Goal: Information Seeking & Learning: Learn about a topic

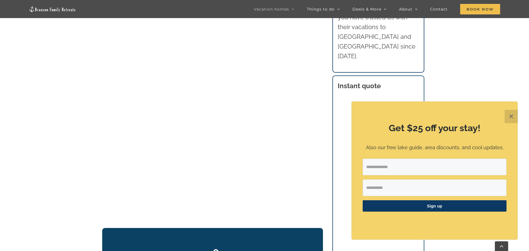
scroll to position [666, 0]
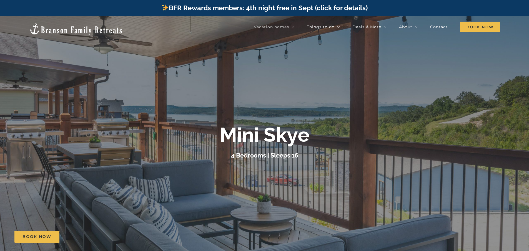
click at [374, 170] on div at bounding box center [264, 141] width 529 height 251
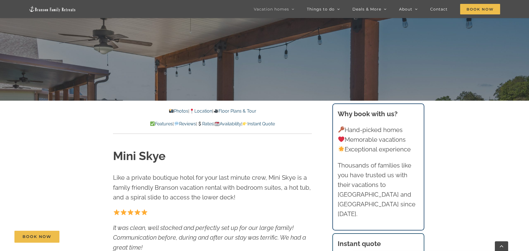
scroll to position [222, 0]
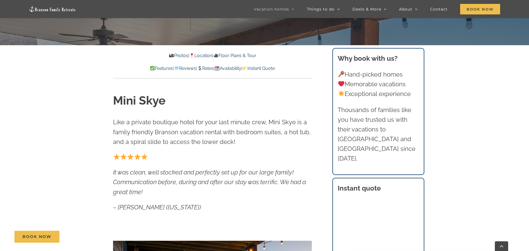
click at [177, 58] on link "Photos" at bounding box center [178, 55] width 19 height 5
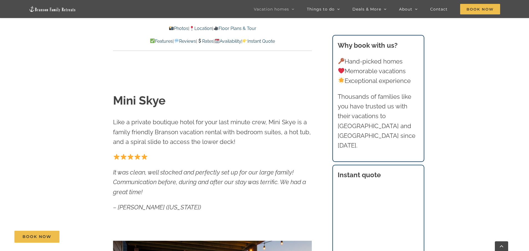
scroll to position [440, 0]
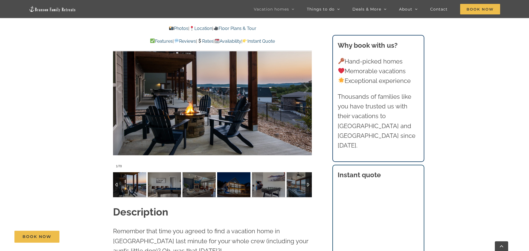
click at [126, 189] on img at bounding box center [129, 184] width 33 height 25
click at [308, 84] on div at bounding box center [300, 89] width 17 height 34
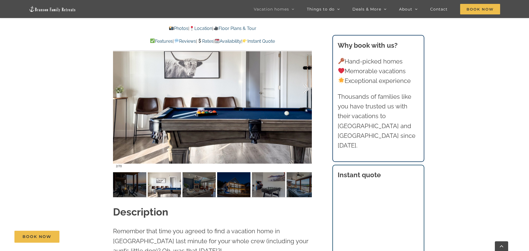
click at [308, 84] on div at bounding box center [300, 89] width 17 height 34
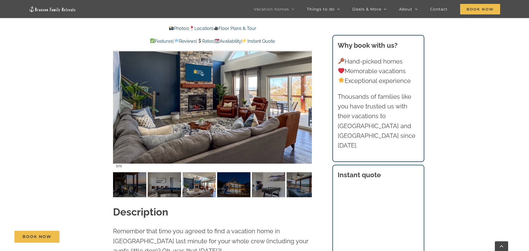
click at [306, 89] on div at bounding box center [300, 89] width 17 height 34
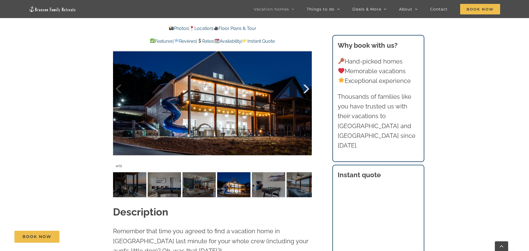
click at [307, 87] on div at bounding box center [300, 89] width 17 height 34
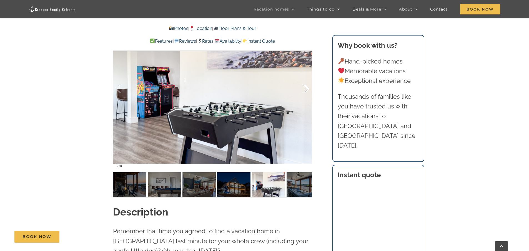
click at [307, 87] on div at bounding box center [300, 89] width 17 height 34
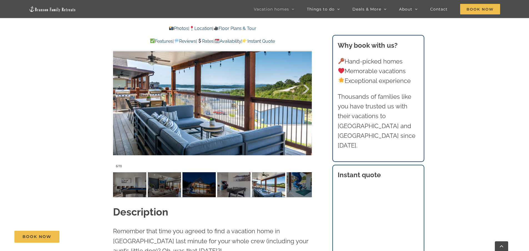
click at [307, 87] on div at bounding box center [300, 89] width 17 height 34
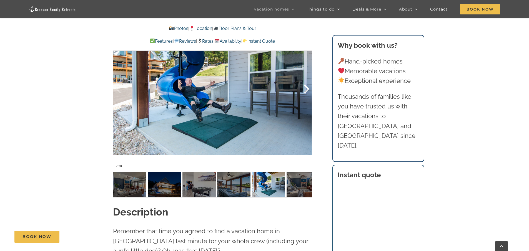
click at [308, 87] on div at bounding box center [300, 89] width 17 height 34
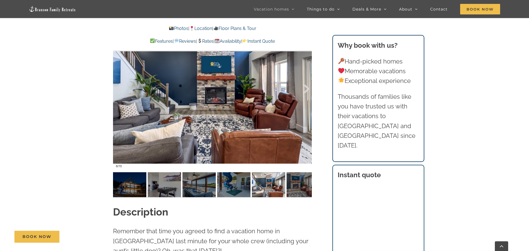
click at [308, 87] on div at bounding box center [300, 89] width 17 height 34
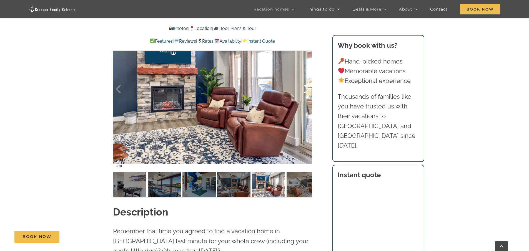
click at [308, 87] on div at bounding box center [300, 89] width 17 height 34
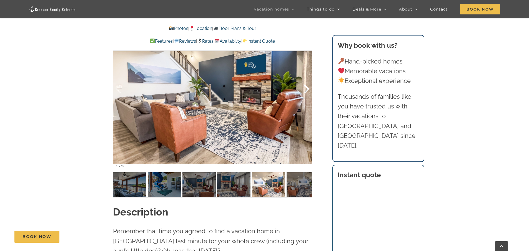
click at [308, 87] on div at bounding box center [300, 89] width 17 height 34
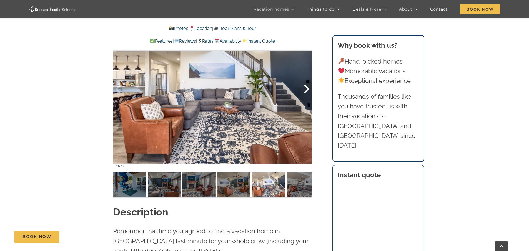
click at [308, 87] on div at bounding box center [300, 89] width 17 height 34
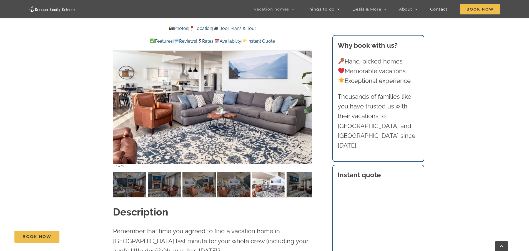
click at [308, 87] on div at bounding box center [300, 89] width 17 height 34
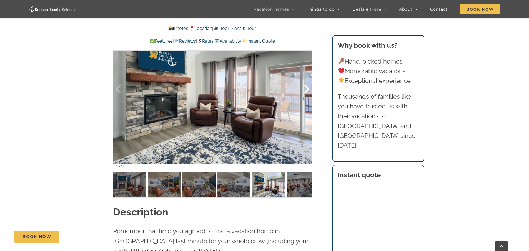
click at [308, 87] on div at bounding box center [300, 89] width 17 height 34
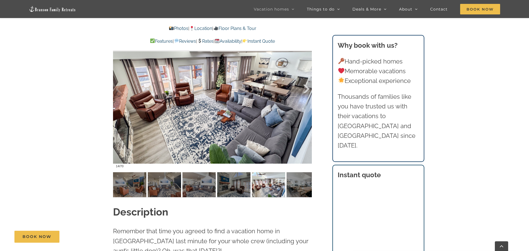
click at [307, 88] on div at bounding box center [300, 89] width 17 height 34
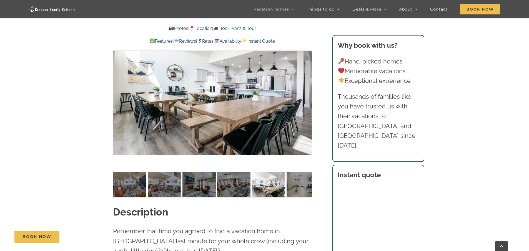
click at [307, 88] on div at bounding box center [212, 88] width 199 height 163
click at [307, 88] on div at bounding box center [300, 89] width 17 height 34
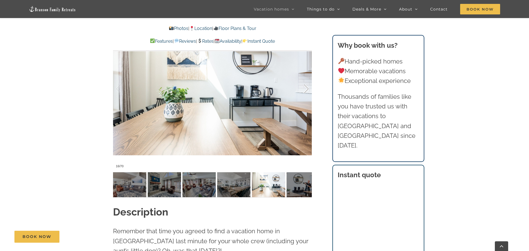
click at [307, 89] on div at bounding box center [300, 89] width 17 height 34
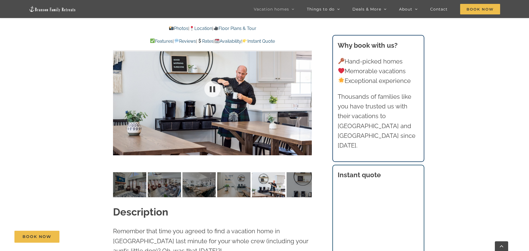
click at [307, 89] on div at bounding box center [212, 88] width 199 height 163
click at [307, 89] on div at bounding box center [300, 89] width 17 height 34
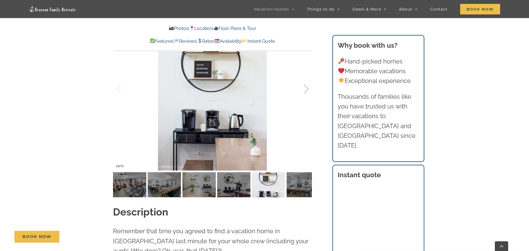
click at [307, 89] on div at bounding box center [300, 89] width 17 height 34
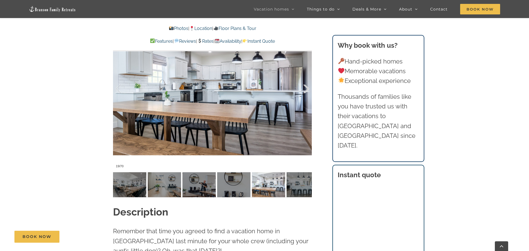
click at [308, 89] on div at bounding box center [300, 89] width 17 height 34
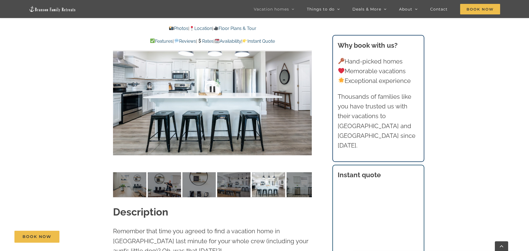
click at [308, 89] on div at bounding box center [212, 88] width 199 height 163
click at [308, 89] on div at bounding box center [300, 89] width 17 height 34
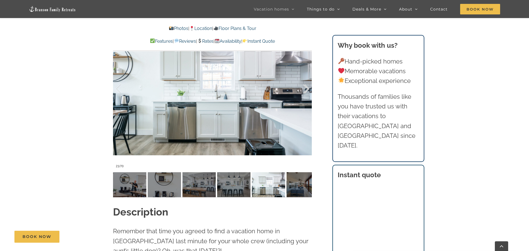
click at [308, 89] on div at bounding box center [300, 89] width 17 height 34
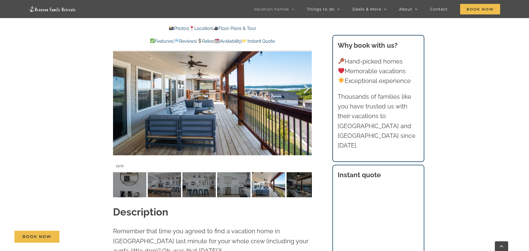
click at [308, 89] on div at bounding box center [300, 89] width 17 height 34
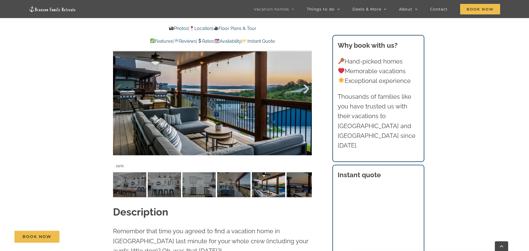
click at [308, 89] on div at bounding box center [300, 89] width 17 height 34
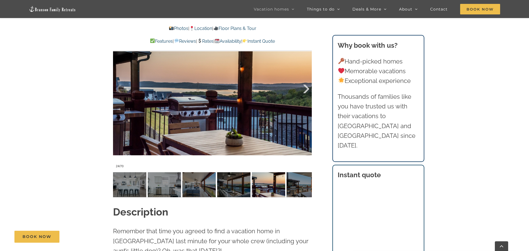
click at [308, 89] on div at bounding box center [300, 89] width 17 height 34
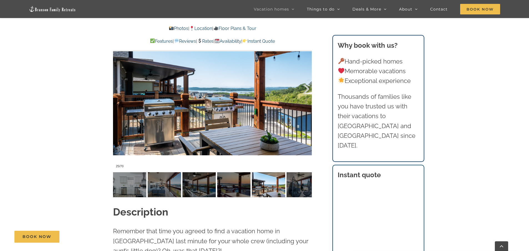
click at [308, 89] on div at bounding box center [300, 89] width 17 height 34
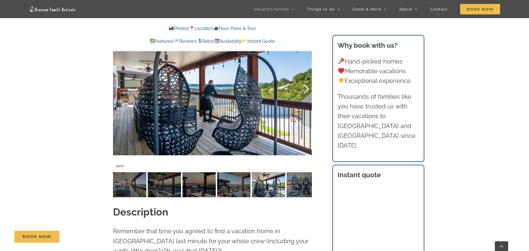
click at [308, 89] on div at bounding box center [300, 89] width 17 height 34
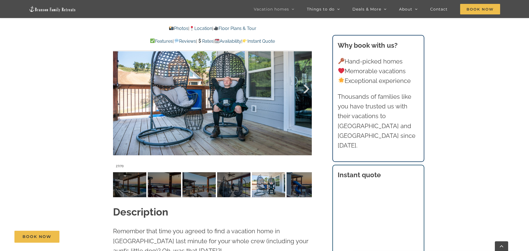
click at [308, 89] on div at bounding box center [300, 89] width 17 height 34
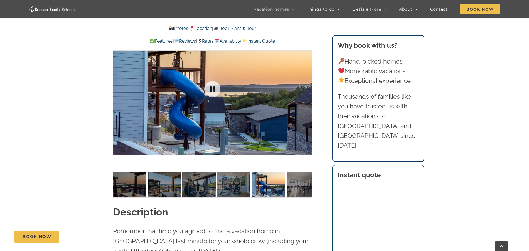
click at [308, 89] on div at bounding box center [212, 88] width 199 height 163
click at [308, 89] on div at bounding box center [300, 89] width 17 height 34
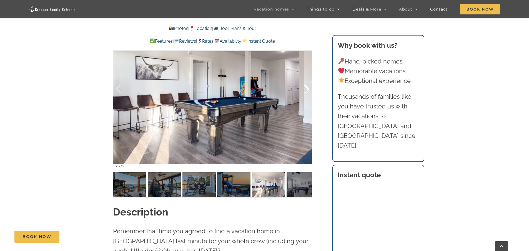
click at [308, 89] on div at bounding box center [300, 89] width 17 height 34
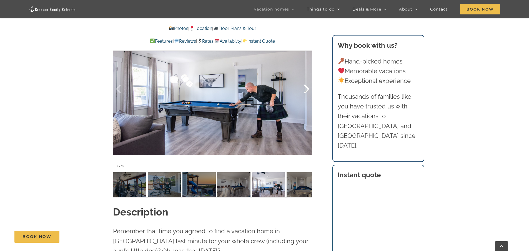
click at [309, 89] on div at bounding box center [300, 89] width 17 height 34
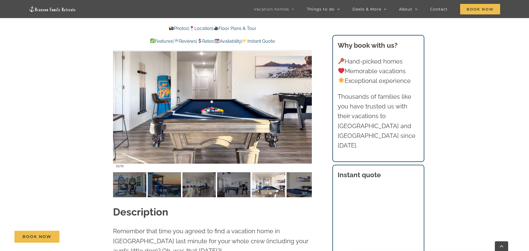
click at [309, 89] on div at bounding box center [300, 89] width 17 height 34
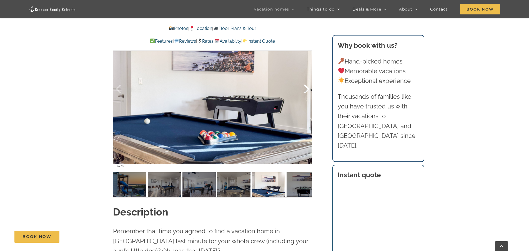
click at [309, 89] on div at bounding box center [300, 89] width 17 height 34
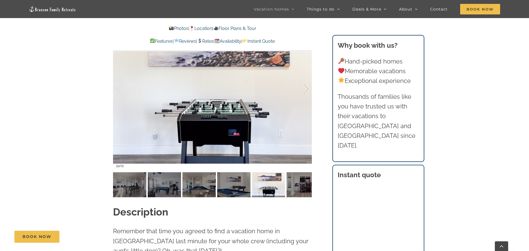
click at [309, 89] on div at bounding box center [300, 89] width 17 height 34
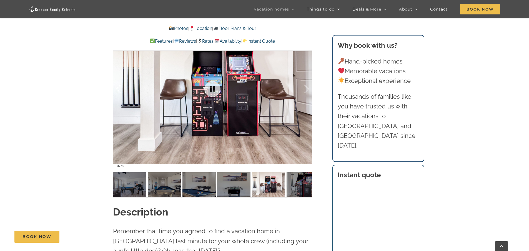
click at [309, 89] on div at bounding box center [212, 88] width 199 height 163
click at [307, 89] on div at bounding box center [300, 89] width 17 height 34
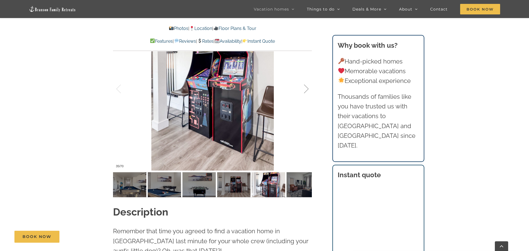
click at [307, 88] on div at bounding box center [300, 89] width 17 height 34
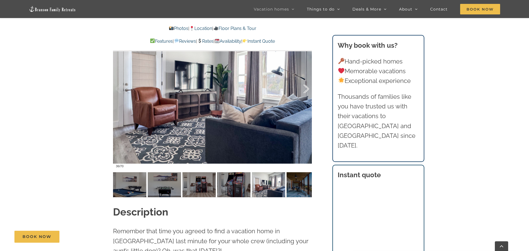
click at [307, 88] on div at bounding box center [300, 89] width 17 height 34
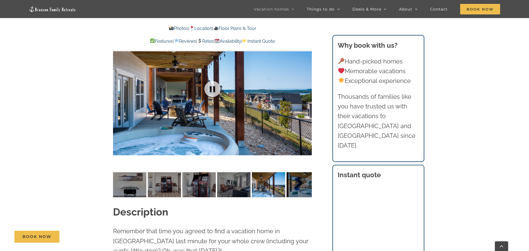
click at [308, 88] on div at bounding box center [212, 88] width 199 height 163
click at [308, 88] on div at bounding box center [300, 89] width 17 height 34
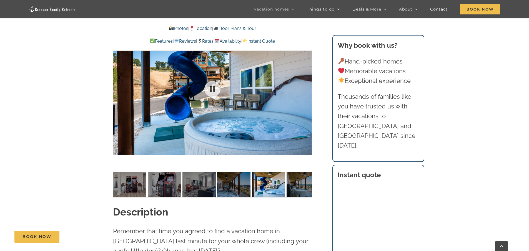
click at [308, 88] on div at bounding box center [212, 88] width 199 height 163
click at [308, 88] on div at bounding box center [300, 89] width 17 height 34
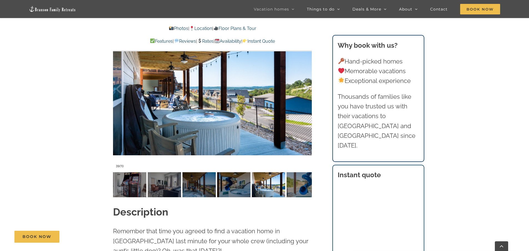
click at [307, 89] on div at bounding box center [300, 89] width 17 height 34
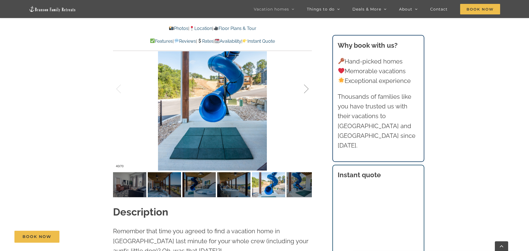
click at [307, 89] on div at bounding box center [300, 89] width 17 height 34
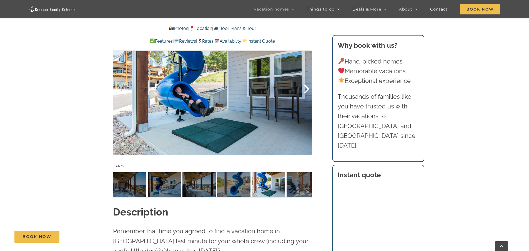
click at [307, 89] on div at bounding box center [300, 89] width 17 height 34
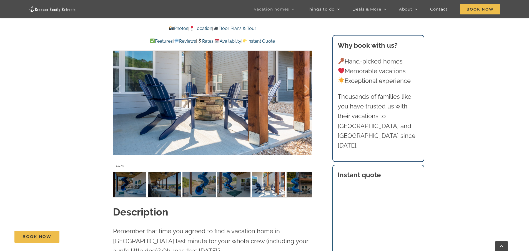
click at [308, 88] on div "42 / 70" at bounding box center [212, 88] width 199 height 163
click at [308, 88] on div at bounding box center [300, 89] width 17 height 34
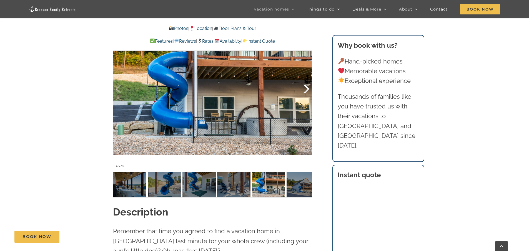
click at [308, 88] on div at bounding box center [300, 89] width 17 height 34
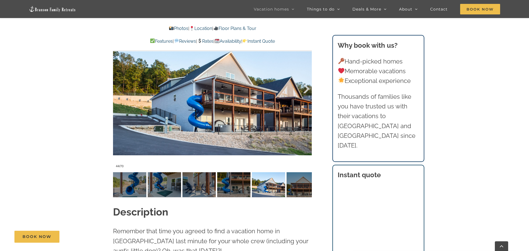
click at [308, 88] on div at bounding box center [300, 89] width 17 height 34
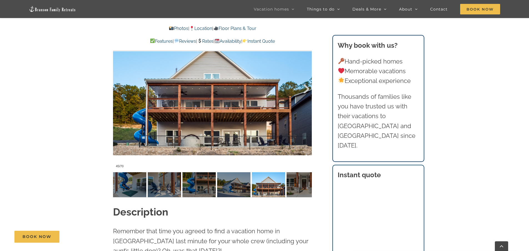
click at [308, 88] on div at bounding box center [300, 89] width 17 height 34
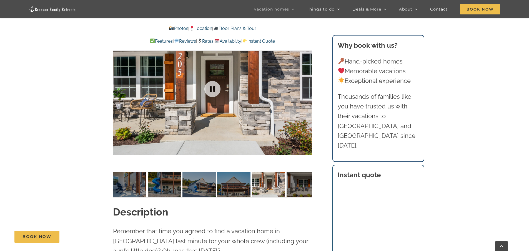
click at [308, 88] on div at bounding box center [212, 88] width 199 height 163
click at [308, 89] on div at bounding box center [300, 89] width 17 height 34
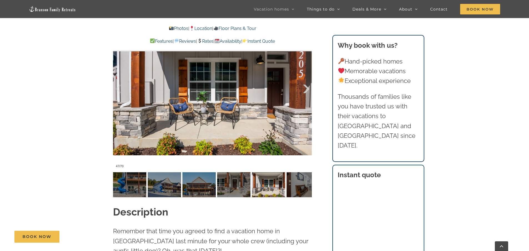
click at [306, 89] on div at bounding box center [300, 89] width 17 height 34
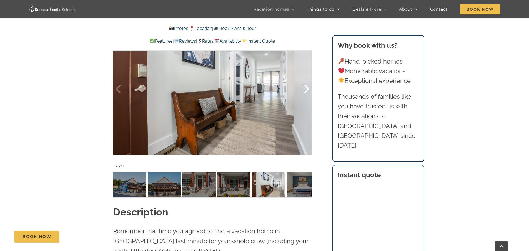
click at [306, 89] on div at bounding box center [300, 89] width 17 height 34
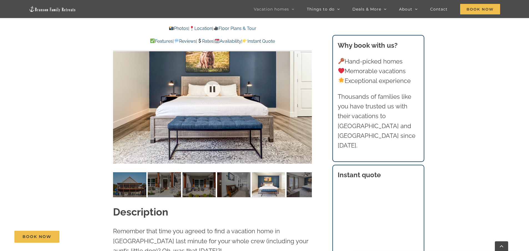
click at [306, 89] on div at bounding box center [212, 88] width 199 height 163
click at [306, 90] on div at bounding box center [300, 89] width 17 height 34
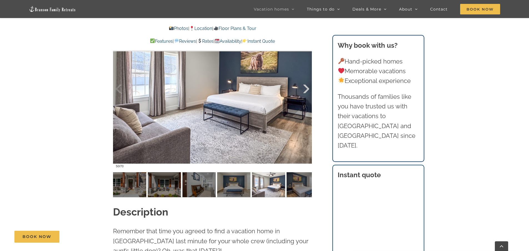
click at [307, 89] on div at bounding box center [300, 89] width 17 height 34
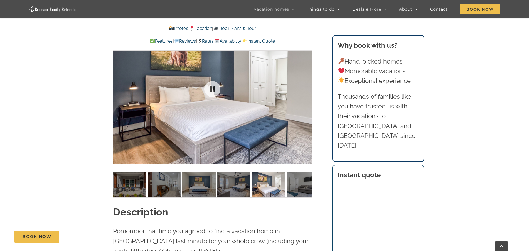
click at [307, 89] on div at bounding box center [212, 88] width 199 height 163
click at [306, 89] on div at bounding box center [300, 89] width 17 height 34
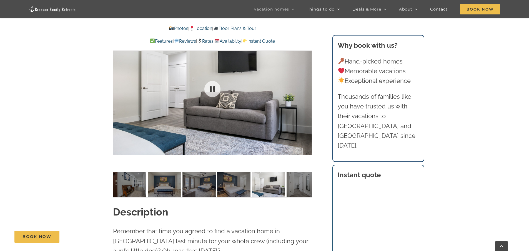
click at [306, 89] on div at bounding box center [212, 88] width 199 height 163
click at [306, 89] on div at bounding box center [300, 89] width 17 height 34
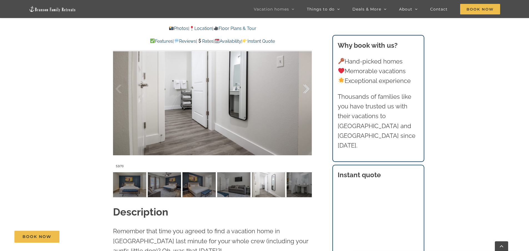
click at [306, 89] on div at bounding box center [300, 89] width 17 height 34
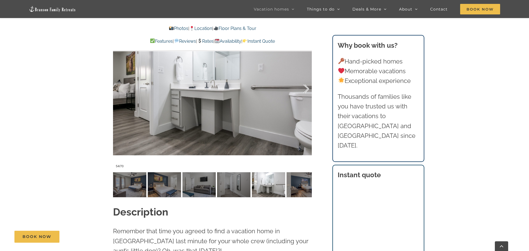
click at [306, 89] on div at bounding box center [300, 89] width 17 height 34
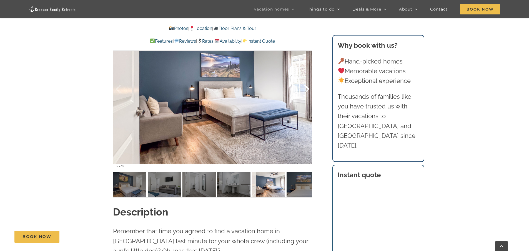
click at [306, 89] on div at bounding box center [300, 89] width 17 height 34
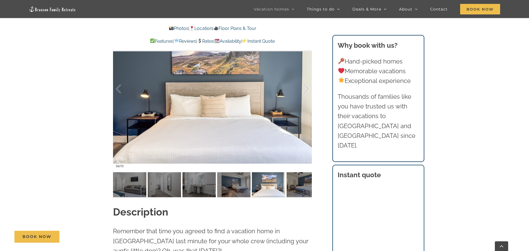
click at [306, 89] on div at bounding box center [300, 89] width 17 height 34
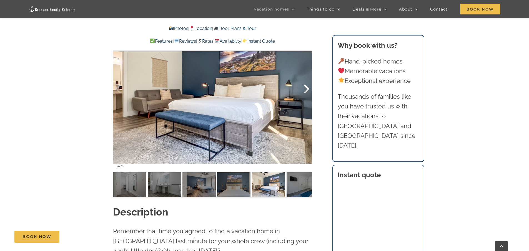
click at [306, 89] on div at bounding box center [300, 89] width 17 height 34
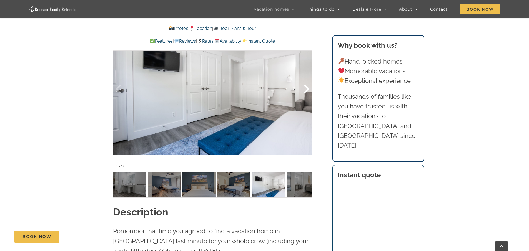
click at [306, 89] on div at bounding box center [300, 89] width 17 height 34
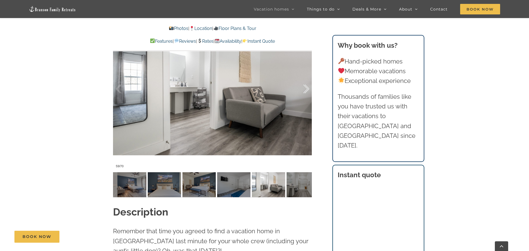
click at [306, 89] on div at bounding box center [300, 89] width 17 height 34
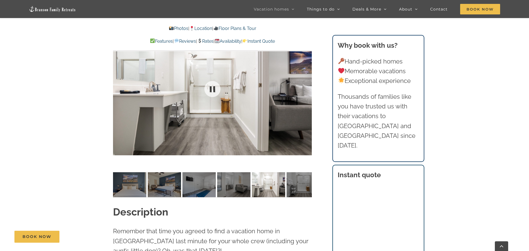
click at [306, 89] on div "60 / 70" at bounding box center [212, 88] width 199 height 163
click at [306, 89] on div at bounding box center [300, 89] width 17 height 34
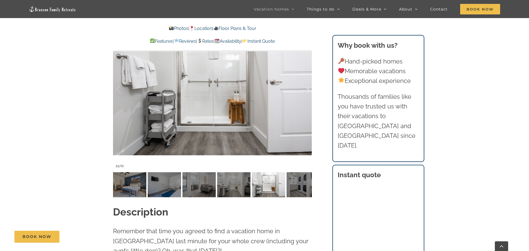
click at [306, 89] on div at bounding box center [300, 89] width 17 height 34
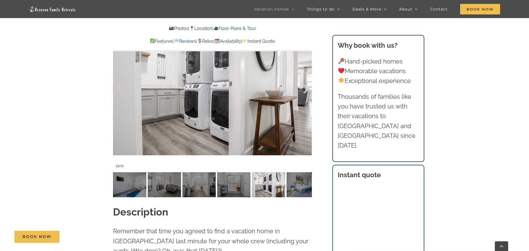
click at [306, 89] on div at bounding box center [300, 89] width 17 height 34
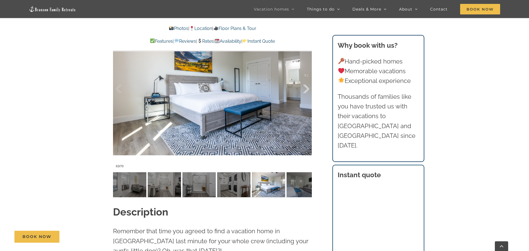
click at [306, 89] on div at bounding box center [300, 89] width 17 height 34
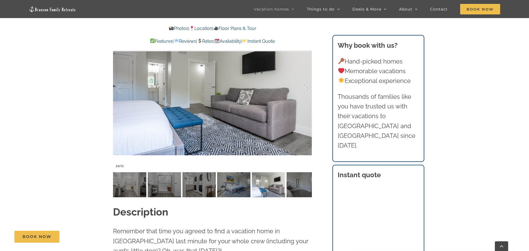
click at [306, 89] on div at bounding box center [300, 89] width 17 height 34
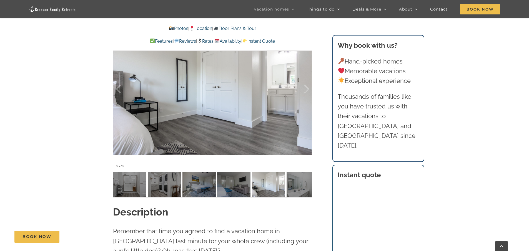
click at [211, 39] on link "Rates" at bounding box center [205, 41] width 16 height 5
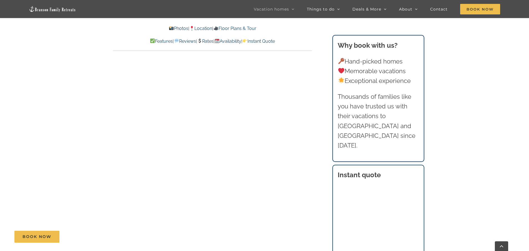
scroll to position [2899, 0]
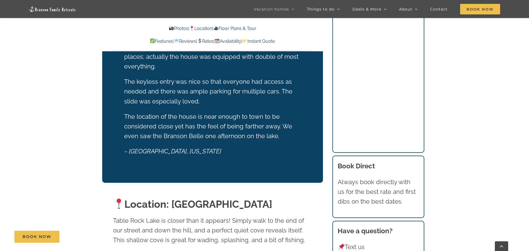
scroll to position [1134, 0]
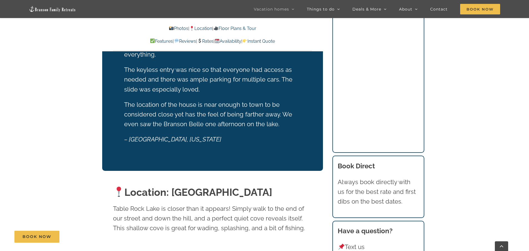
scroll to position [222, 0]
